Goal: Register for event/course

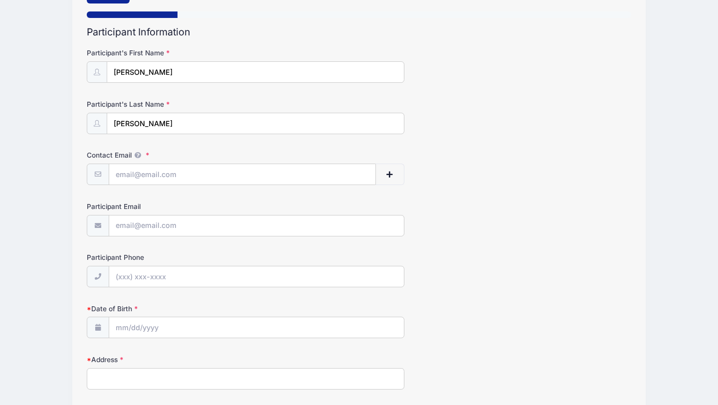
scroll to position [32, 0]
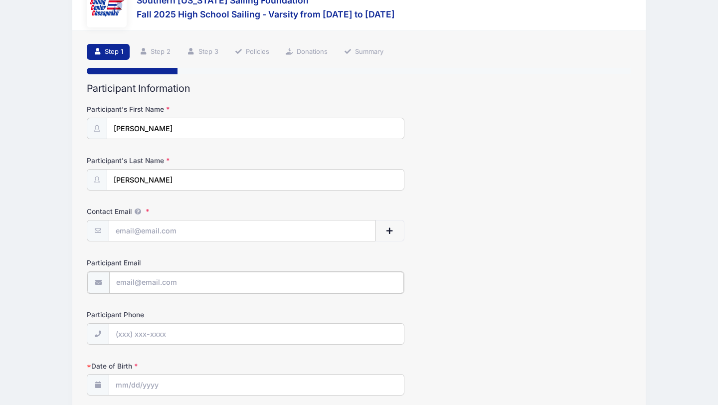
click at [147, 282] on input "Participant Email" at bounding box center [256, 282] width 295 height 21
click at [137, 233] on input "Contact Email" at bounding box center [242, 230] width 267 height 21
type input "[EMAIL_ADDRESS][DOMAIN_NAME]"
type input "(202) 253-2952"
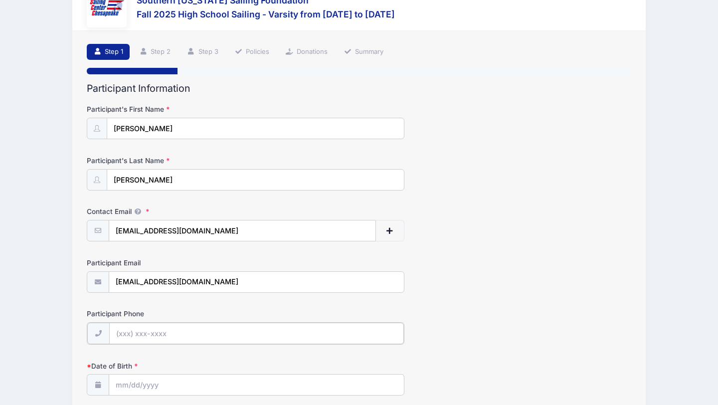
type input "43678 Wild Iris Street"
type input "California"
select select "MD"
type input "20619"
drag, startPoint x: 226, startPoint y: 284, endPoint x: 80, endPoint y: 280, distance: 146.2
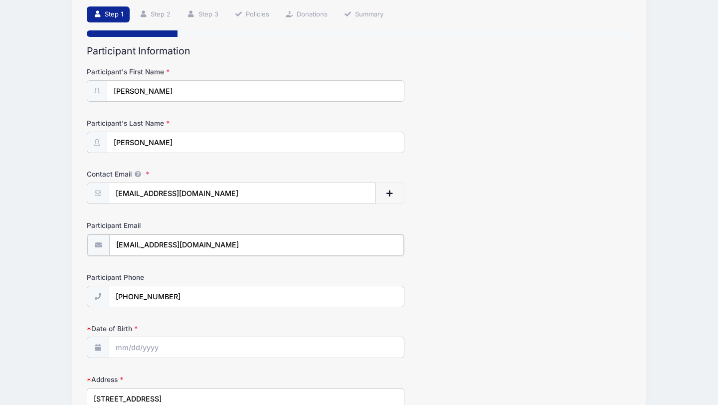
scroll to position [88, 0]
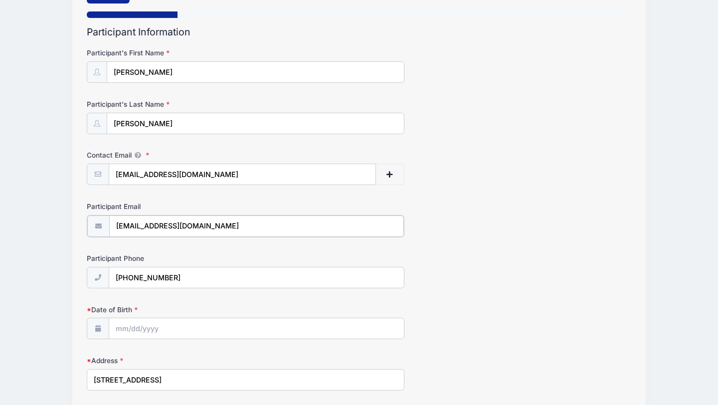
type input "sglauner344@gmail.com"
click at [123, 276] on input "(202) 253-2952" at bounding box center [256, 276] width 295 height 21
click at [124, 277] on input "(202) 253-2952" at bounding box center [256, 276] width 295 height 21
type input "(240) 526-1460"
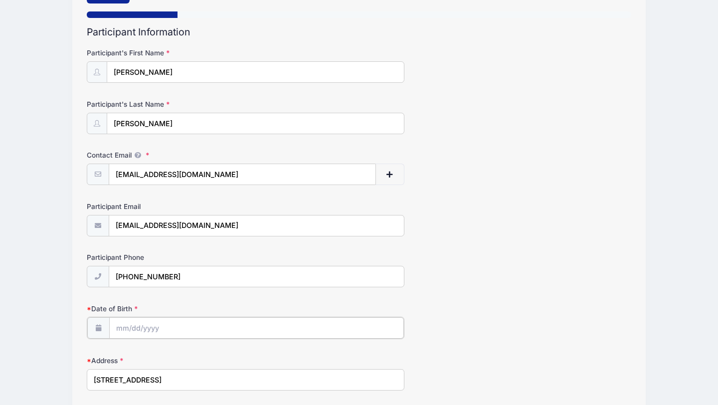
click at [122, 327] on input "Date of Birth" at bounding box center [256, 327] width 295 height 21
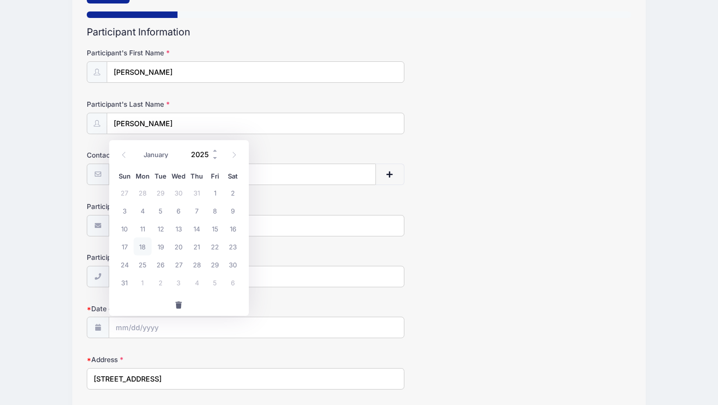
click at [205, 155] on input "2025" at bounding box center [203, 154] width 32 height 15
type input "2009"
click at [127, 154] on span at bounding box center [124, 155] width 16 height 17
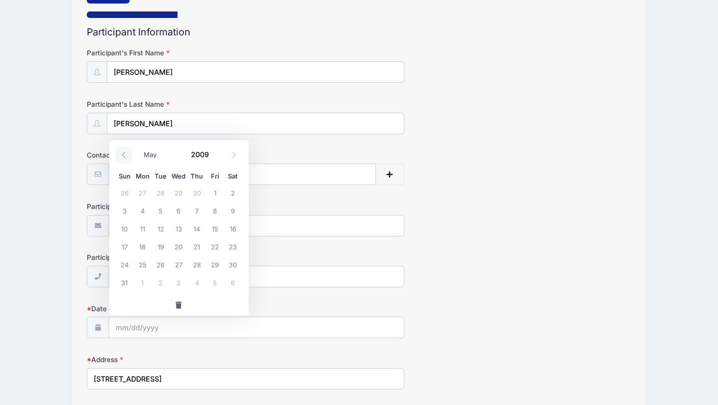
click at [127, 154] on span at bounding box center [124, 155] width 16 height 17
select select "3"
click at [179, 214] on span "8" at bounding box center [179, 211] width 18 height 18
type input "04/08/2009"
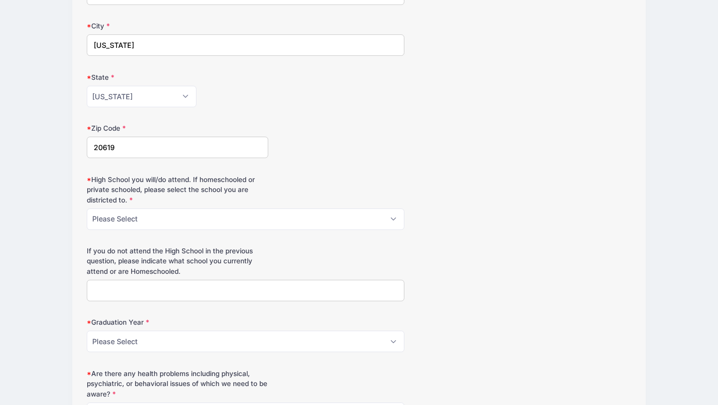
scroll to position [475, 0]
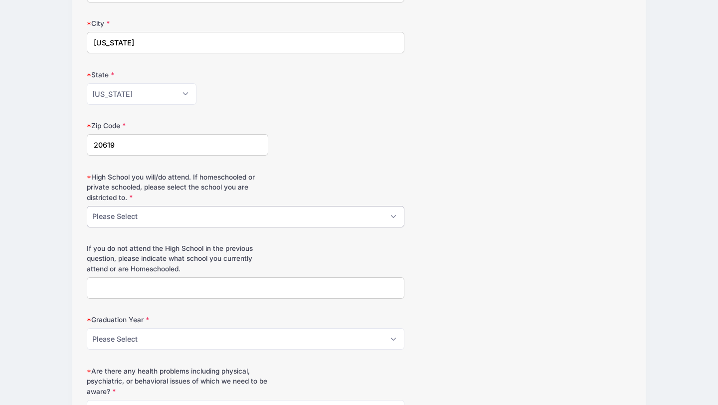
click at [145, 213] on select "Please Select Chopticon Great Mills Leonardtown" at bounding box center [246, 216] width 318 height 21
select select "Leonardtown"
click at [87, 206] on select "Please Select Chopticon Great Mills Leonardtown" at bounding box center [246, 216] width 318 height 21
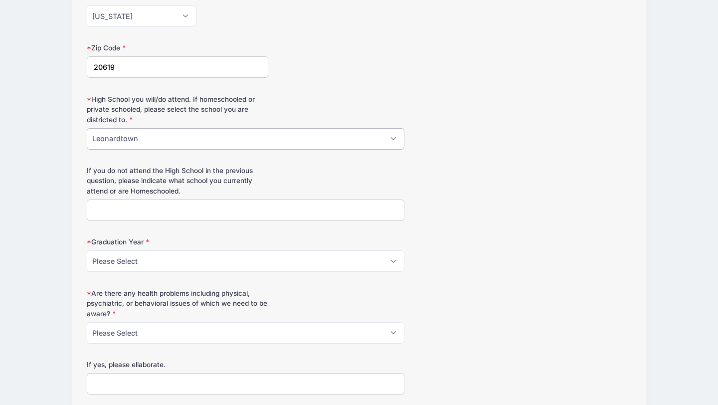
scroll to position [558, 0]
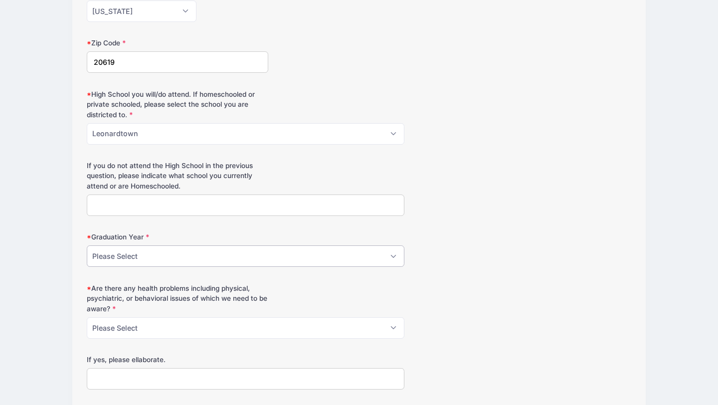
click at [139, 260] on select "Please Select 2026 2027 2028 2029 2030 2031 2032" at bounding box center [246, 255] width 318 height 21
select select "2027"
click at [87, 245] on select "Please Select 2026 2027 2028 2029 2030 2031 2032" at bounding box center [246, 255] width 318 height 21
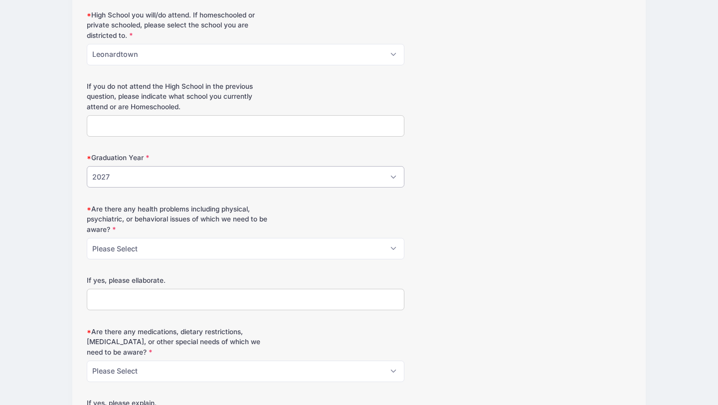
scroll to position [649, 0]
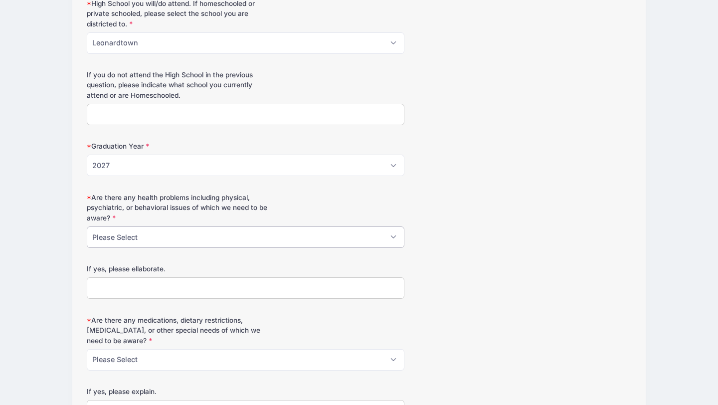
click at [166, 236] on select "Please Select Yes No" at bounding box center [246, 236] width 318 height 21
select select "No"
click at [87, 226] on select "Please Select Yes No" at bounding box center [246, 236] width 318 height 21
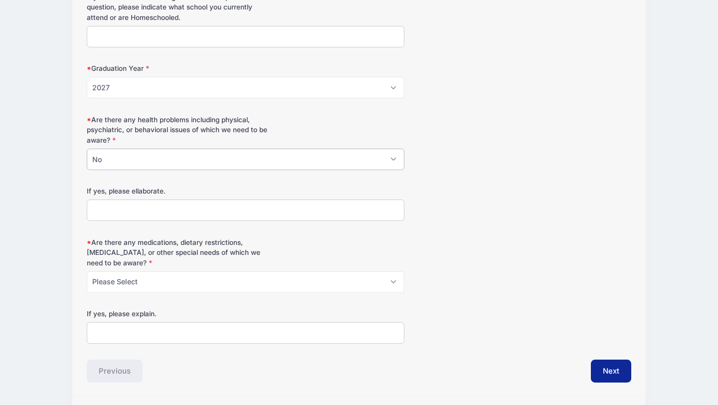
scroll to position [756, 0]
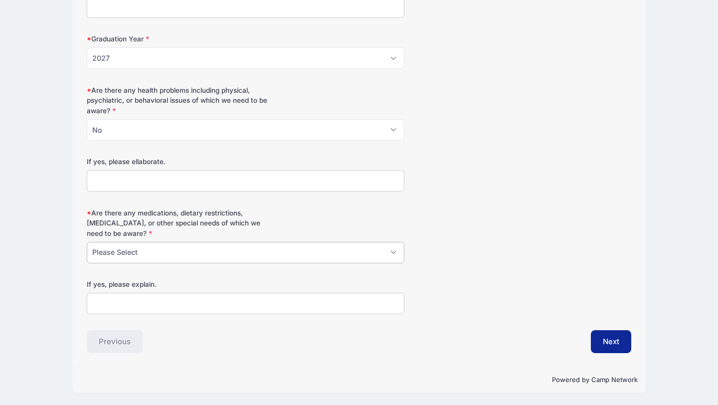
click at [136, 251] on select "Please Select Yes No" at bounding box center [246, 252] width 318 height 21
select select "No"
click at [87, 242] on select "Please Select Yes No" at bounding box center [246, 252] width 318 height 21
click at [612, 347] on button "Next" at bounding box center [611, 341] width 40 height 23
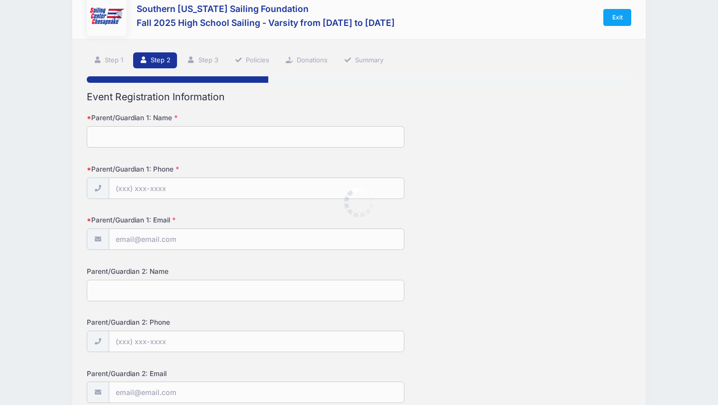
scroll to position [0, 0]
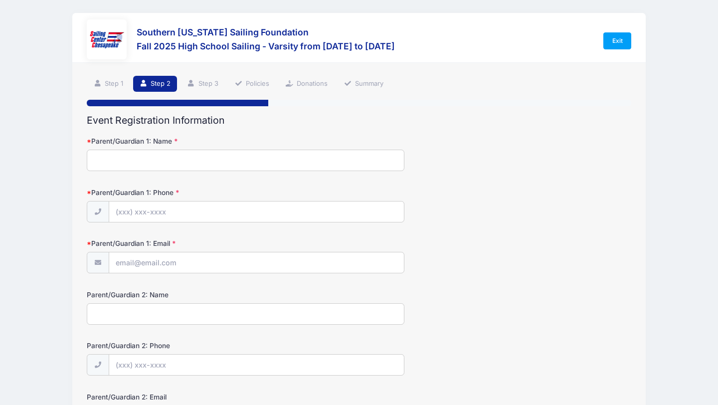
click at [125, 165] on input "Parent/Guardian 1: Name" at bounding box center [246, 160] width 318 height 21
type input "Susan Glauner"
click at [119, 212] on input "Parent/Guardian 1: Phone" at bounding box center [256, 212] width 295 height 21
type input "(202) 253-2952"
click at [133, 266] on input "Parent/Guardian 1: Email" at bounding box center [256, 262] width 295 height 21
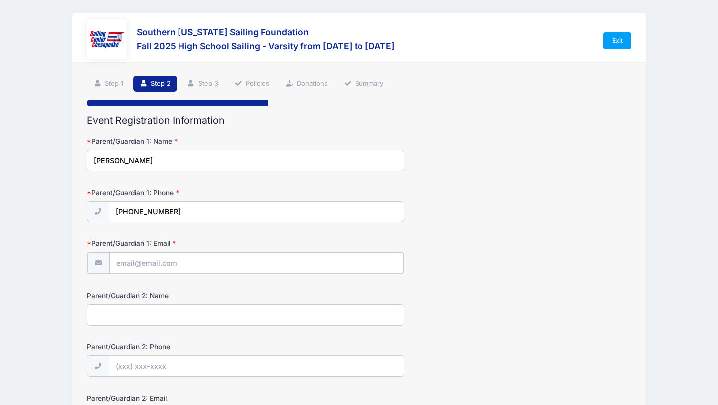
type input "[EMAIL_ADDRESS][DOMAIN_NAME]"
click at [205, 314] on input "Parent/Guardian 2: Name" at bounding box center [246, 313] width 318 height 21
type input "Mark Glauner"
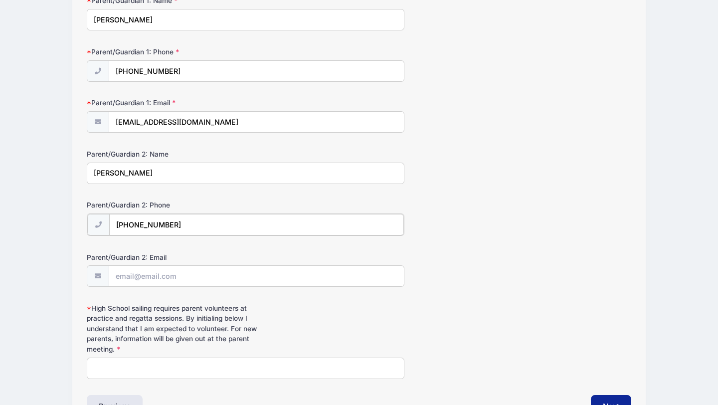
scroll to position [185, 0]
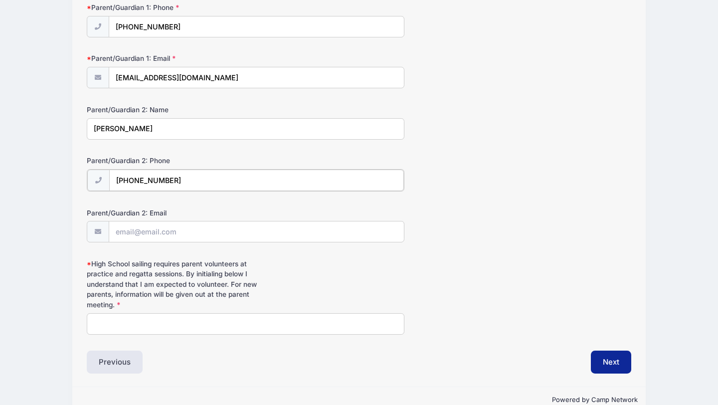
type input "(301) 481-3312"
click at [132, 232] on input "Parent/Guardian 2: Email" at bounding box center [256, 230] width 295 height 21
type input "glaunerme@hotmail.com"
click at [128, 323] on input "High School sailing requires parent volunteers at practice and regatta sessions…" at bounding box center [246, 322] width 318 height 21
type input "SWG"
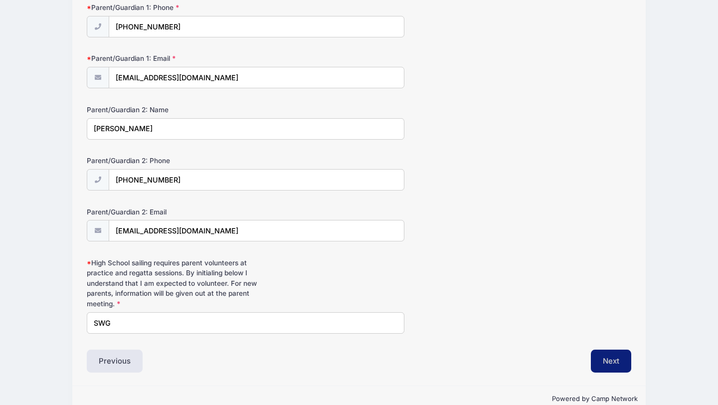
click at [605, 357] on button "Next" at bounding box center [611, 361] width 40 height 23
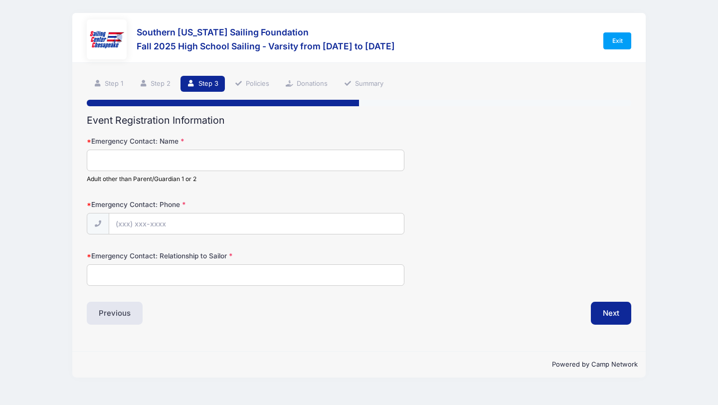
scroll to position [0, 0]
click at [137, 160] on input "Emergency Contact: Name" at bounding box center [246, 160] width 318 height 21
type input "Caroline King"
click at [120, 224] on input "Emergency Contact: Phone" at bounding box center [256, 223] width 295 height 21
type input "(240) 538-8670"
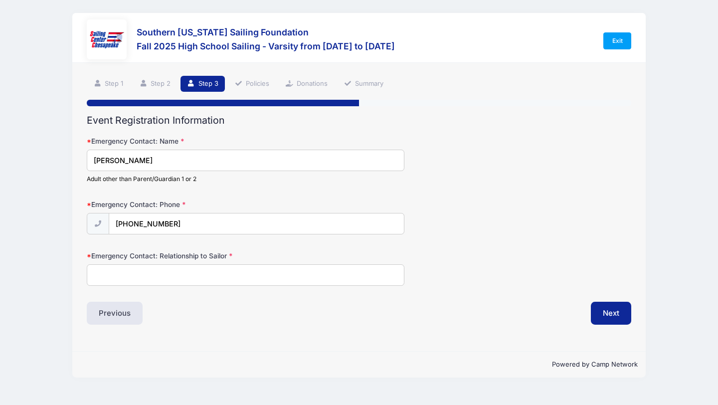
click at [130, 276] on input "Emergency Contact: Relationship to Sailor" at bounding box center [246, 274] width 318 height 21
type input "friend"
click at [605, 324] on button "Next" at bounding box center [611, 313] width 40 height 23
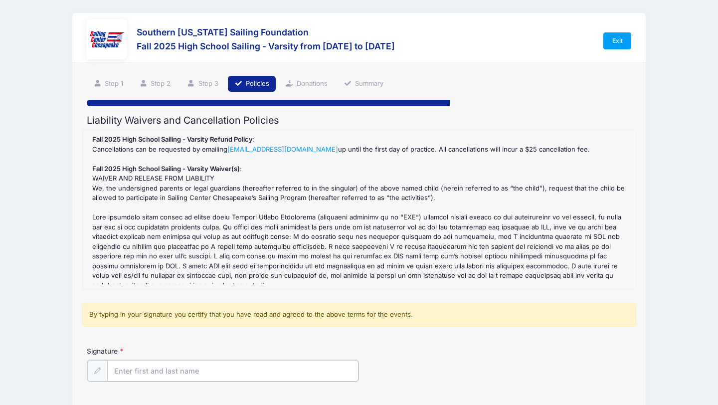
click at [129, 366] on input "Signature" at bounding box center [232, 370] width 251 height 21
type input "Susan Glauner"
click at [408, 367] on div "Signature Susan Glauner" at bounding box center [359, 363] width 545 height 35
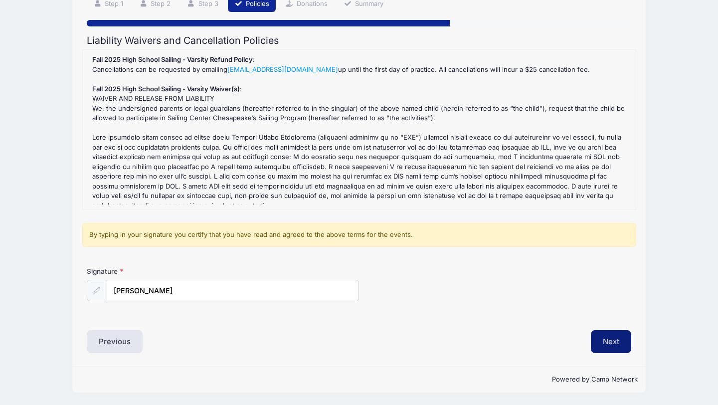
click at [614, 339] on button "Next" at bounding box center [611, 341] width 40 height 23
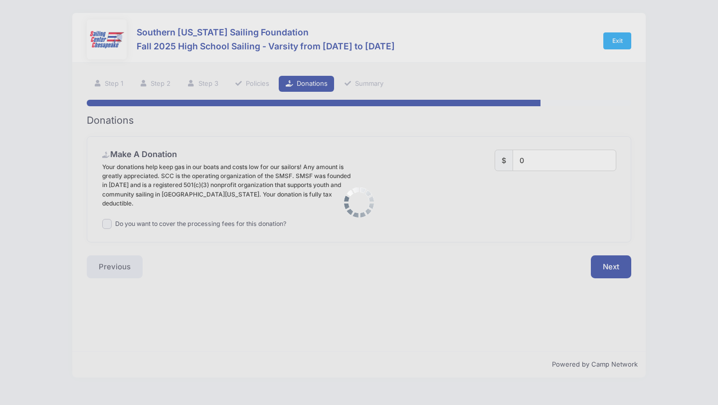
scroll to position [0, 0]
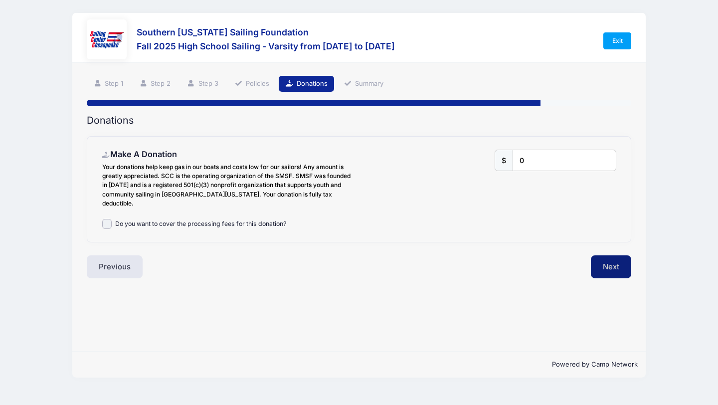
click at [610, 255] on button "Next" at bounding box center [611, 266] width 40 height 23
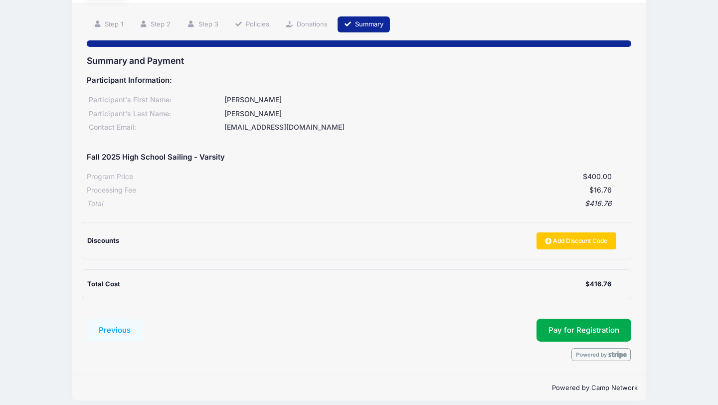
scroll to position [68, 0]
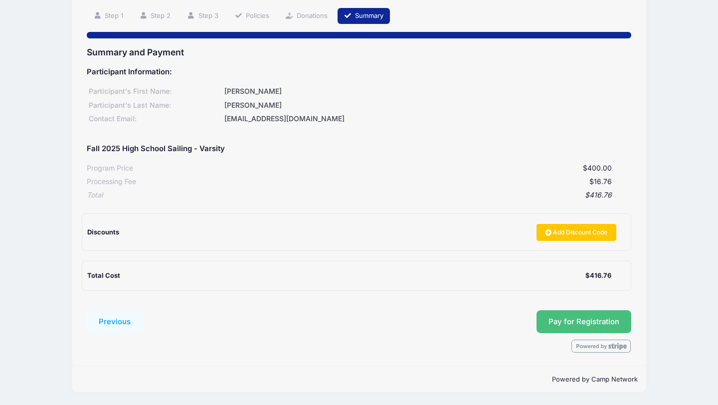
click at [568, 319] on span "Pay for Registration" at bounding box center [584, 321] width 71 height 9
